Goal: Task Accomplishment & Management: Use online tool/utility

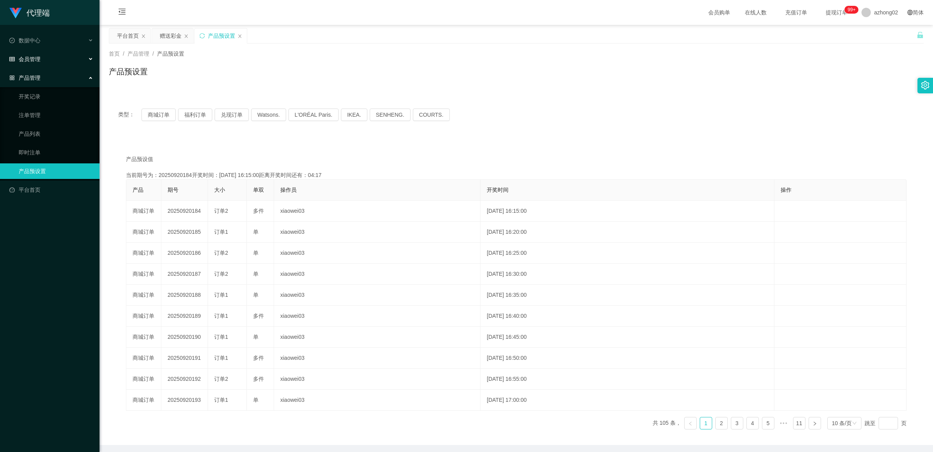
click at [37, 59] on span "会员管理" at bounding box center [24, 59] width 31 height 6
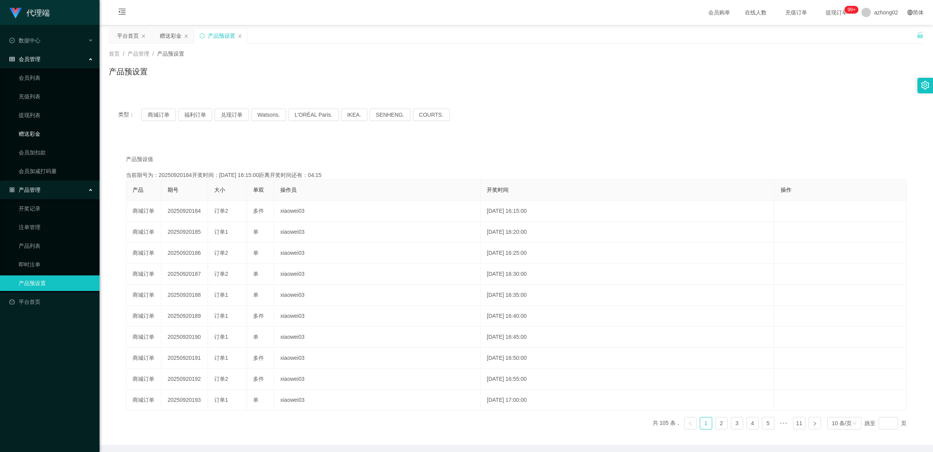
click at [39, 134] on link "赠送彩金" at bounding box center [56, 134] width 75 height 16
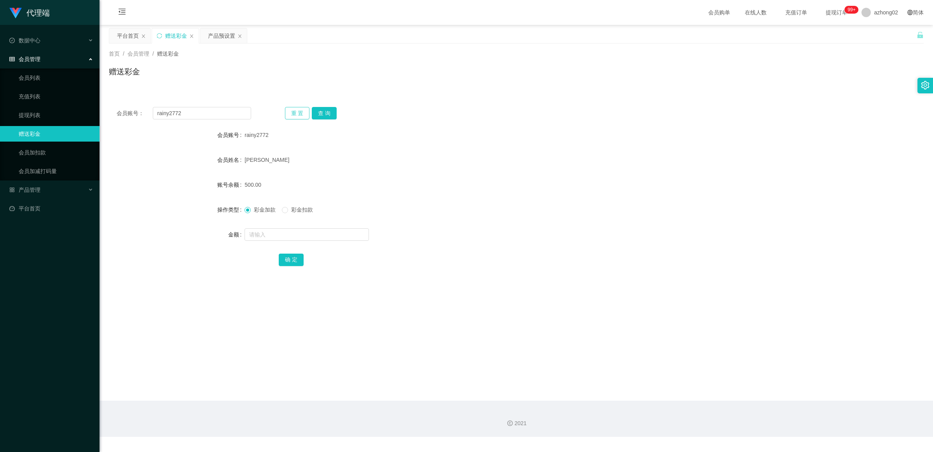
click at [300, 115] on button "重 置" at bounding box center [297, 113] width 25 height 12
click at [195, 113] on input "text" at bounding box center [202, 113] width 98 height 12
paste input "lxww214"
type input "lxww214"
click at [314, 110] on button "查 询" at bounding box center [324, 113] width 25 height 12
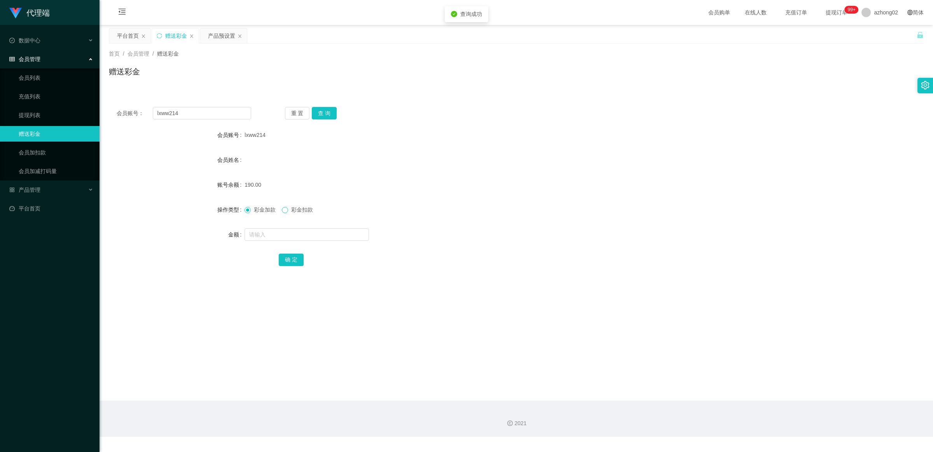
click at [288, 210] on span at bounding box center [285, 210] width 6 height 6
click at [281, 232] on input "text" at bounding box center [307, 234] width 124 height 12
type input "90"
click at [300, 256] on button "确 定" at bounding box center [291, 260] width 25 height 12
